Goal: Use online tool/utility: Utilize a website feature to perform a specific function

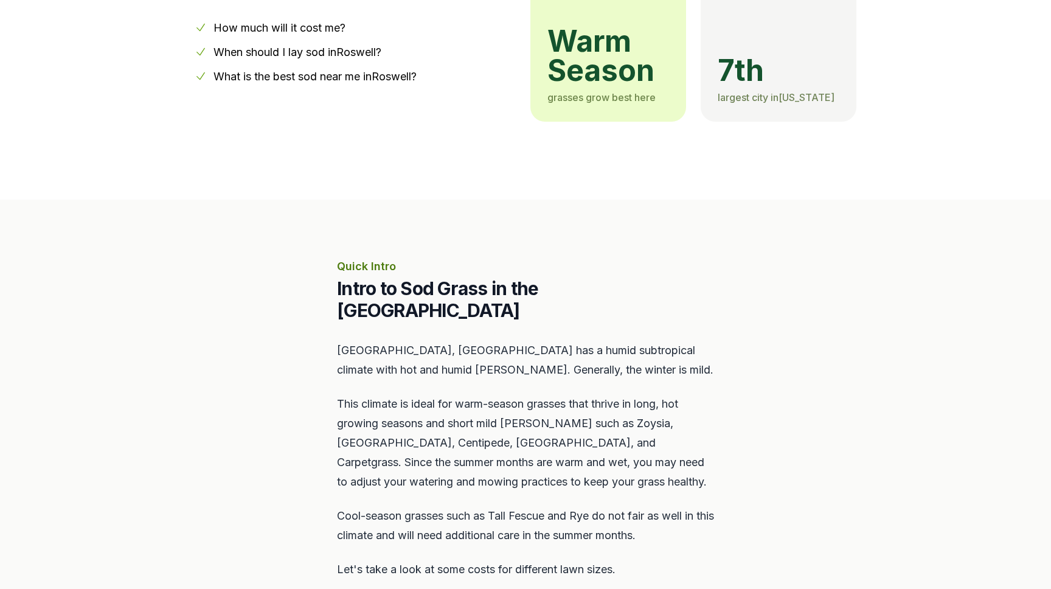
scroll to position [386, 0]
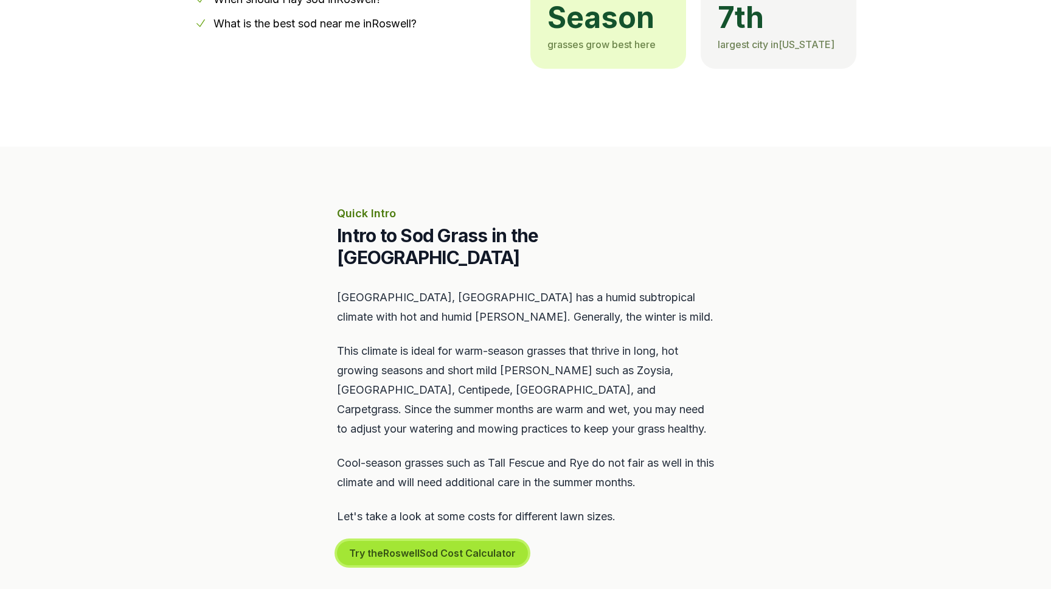
click at [451, 541] on button "Try the Roswell Sod Cost Calculator" at bounding box center [432, 553] width 191 height 24
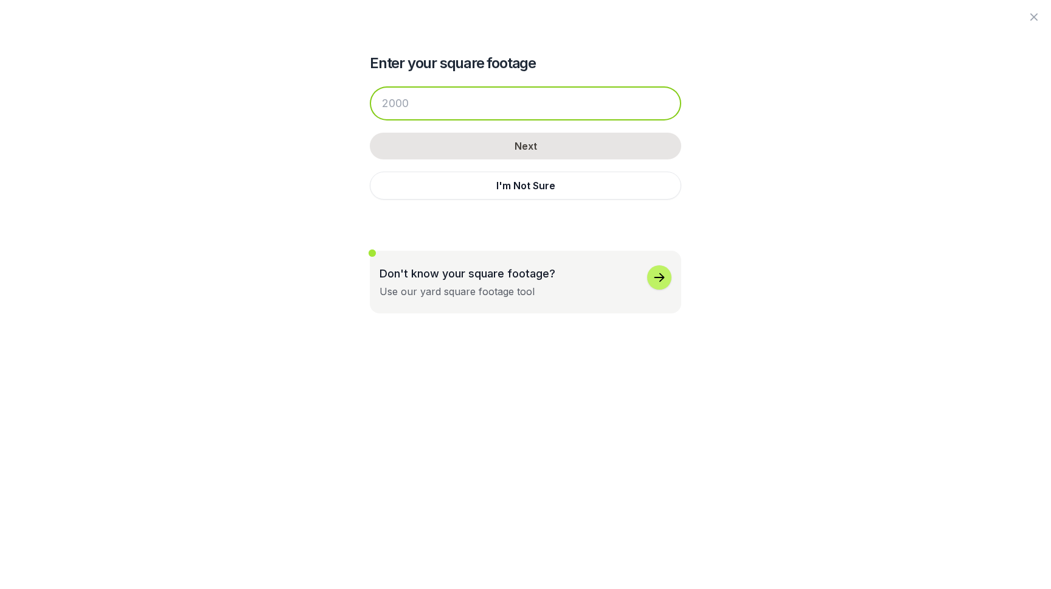
click at [520, 100] on input "number" at bounding box center [525, 103] width 311 height 34
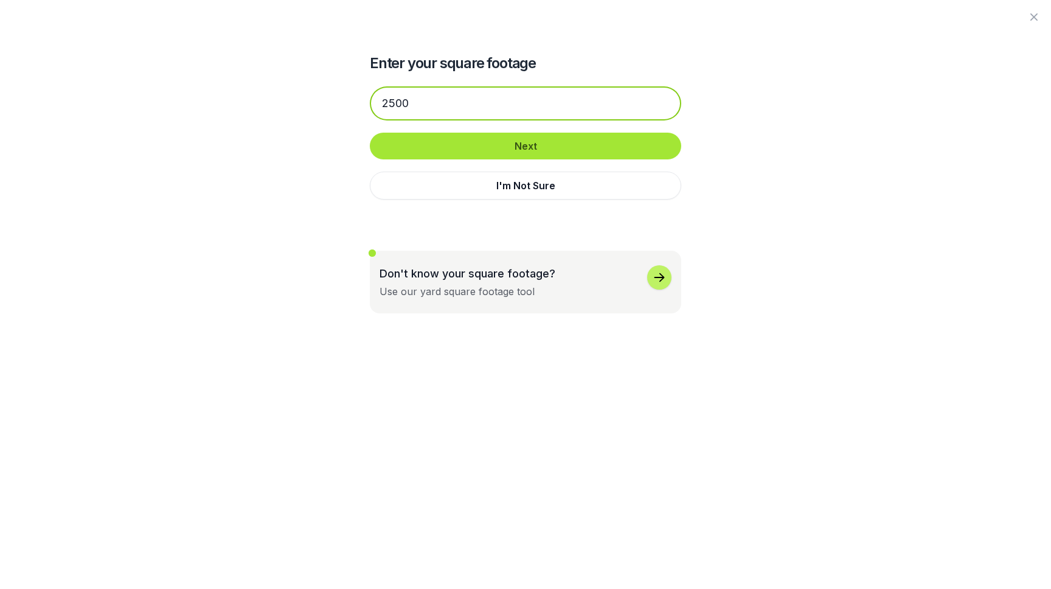
type input "2500"
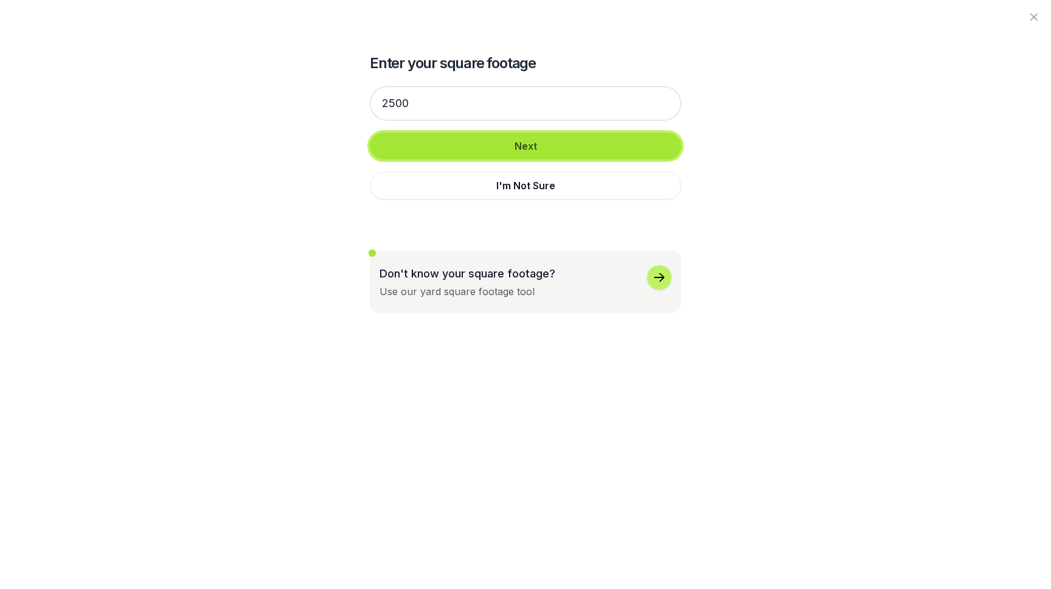
click at [539, 147] on button "Next" at bounding box center [525, 146] width 311 height 27
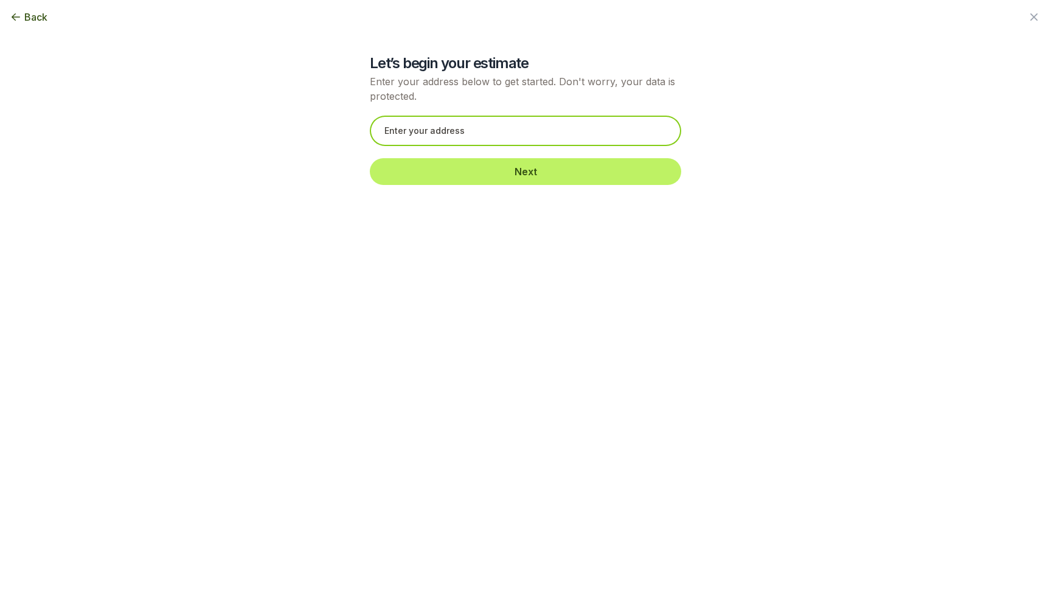
click at [525, 129] on input "text" at bounding box center [525, 131] width 311 height 30
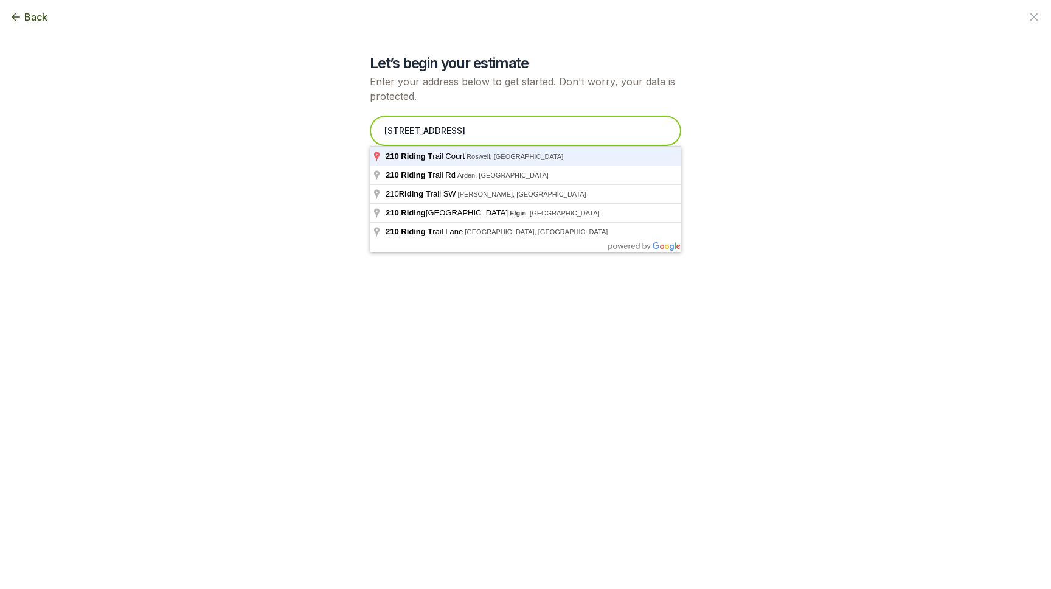
type input "[STREET_ADDRESS]"
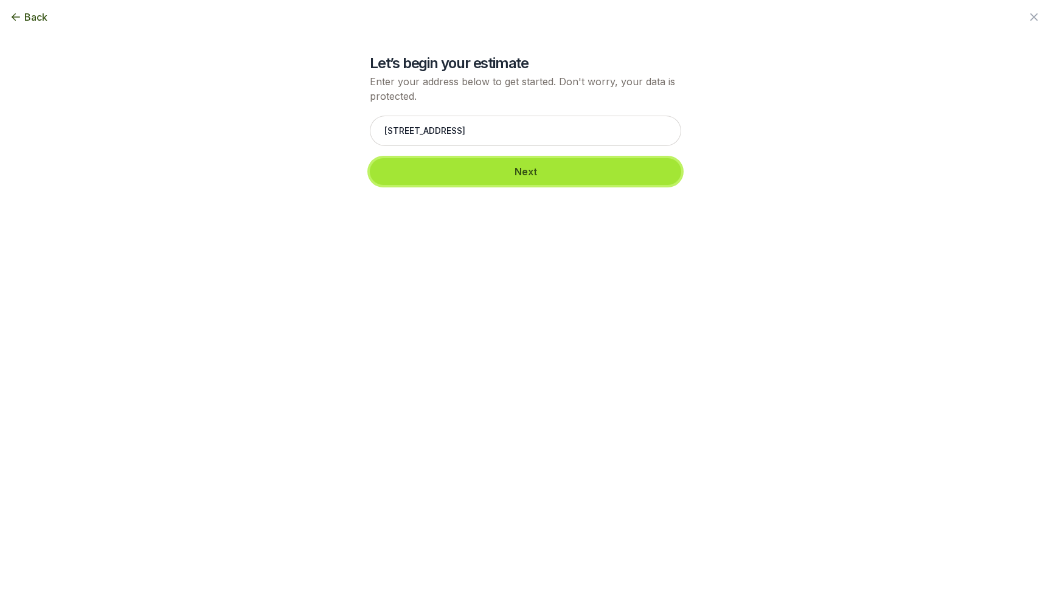
click at [572, 179] on button "Next" at bounding box center [525, 171] width 311 height 27
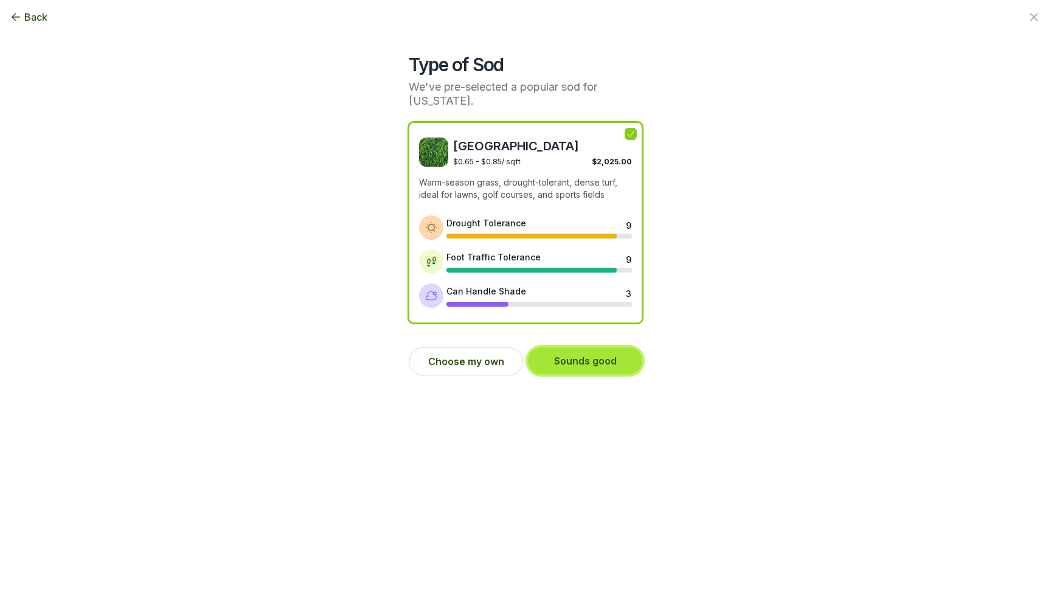
click at [612, 360] on button "Sounds good" at bounding box center [585, 360] width 114 height 27
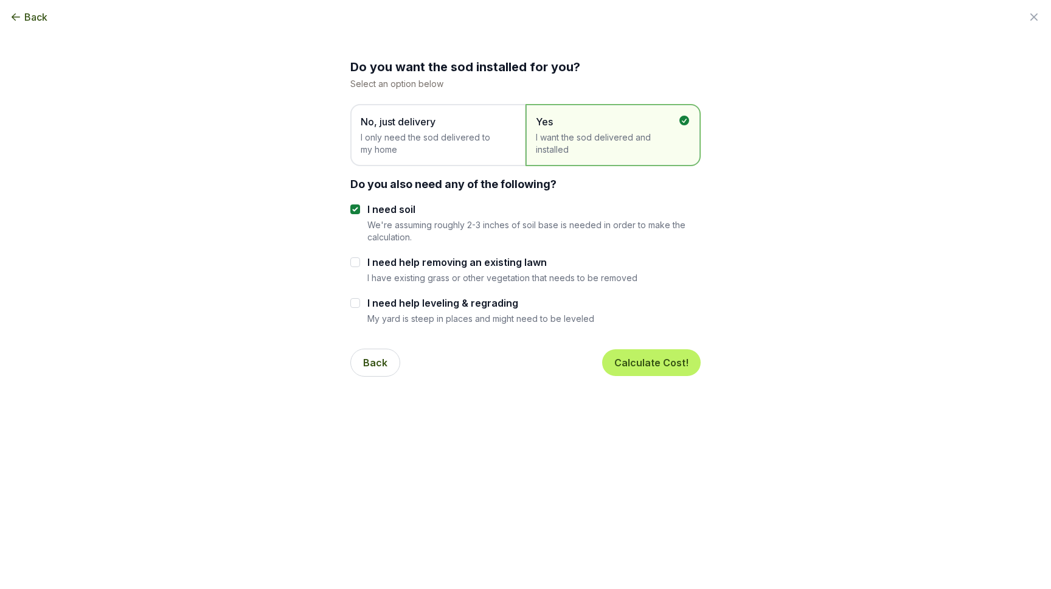
click at [525, 263] on label "I need help removing an existing lawn" at bounding box center [502, 262] width 270 height 15
click at [360, 263] on input "I need help removing an existing lawn" at bounding box center [355, 262] width 10 height 10
checkbox input "true"
click at [470, 306] on label "I need help leveling & regrading" at bounding box center [480, 303] width 227 height 15
click at [360, 306] on input "I need help leveling & regrading" at bounding box center [355, 303] width 10 height 10
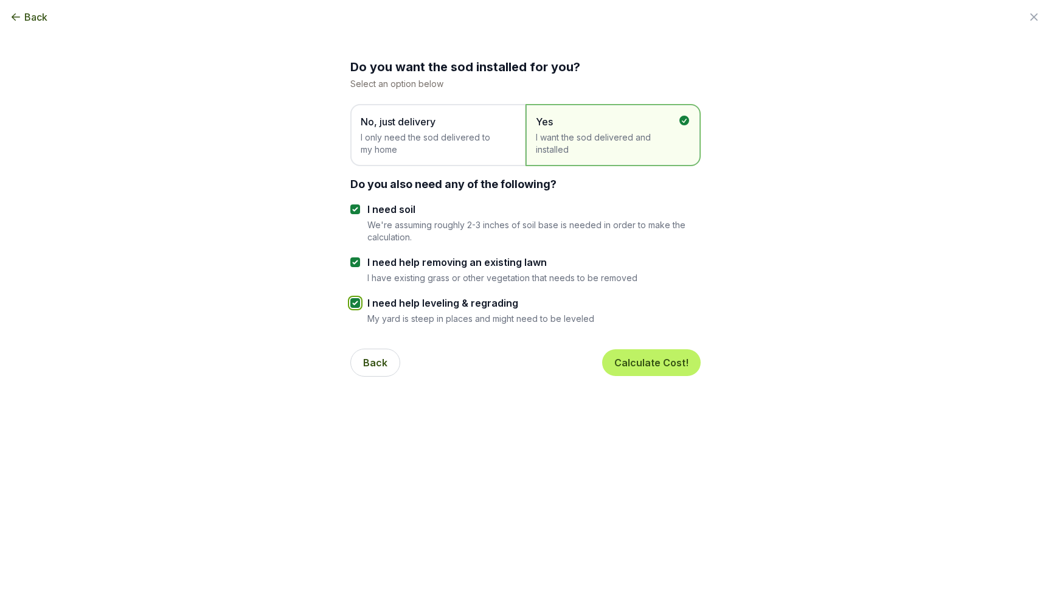
checkbox input "true"
click at [675, 371] on button "Calculate Cost!" at bounding box center [651, 362] width 99 height 27
